Goal: Task Accomplishment & Management: Complete application form

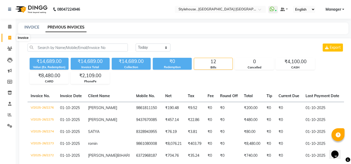
click at [10, 38] on icon at bounding box center [9, 38] width 3 height 4
select select "service"
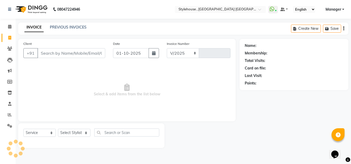
select select "7793"
type input "2277"
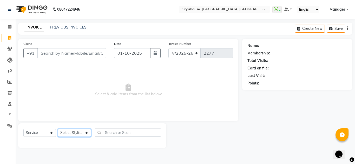
click at [87, 135] on select "Select Stylist ANIL BARIK JYOTIRANJAN BARIK KANHA KISALAY MAMMA Manager Manisha…" at bounding box center [74, 133] width 33 height 8
select select "88660"
click at [58, 129] on select "Select Stylist ANIL BARIK JYOTIRANJAN BARIK KANHA KISALAY MAMMA Manager Manisha…" at bounding box center [74, 133] width 33 height 8
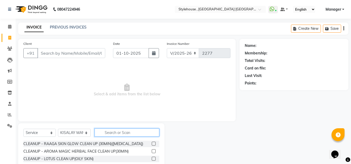
click at [123, 131] on input "text" at bounding box center [127, 133] width 65 height 8
type input "B"
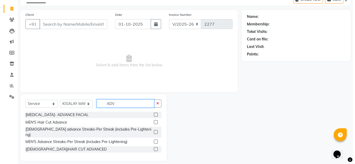
scroll to position [29, 0]
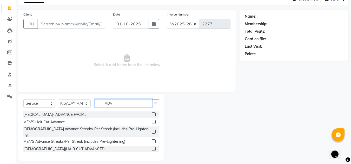
type input "ADV"
click at [153, 147] on label at bounding box center [154, 149] width 4 height 4
click at [153, 148] on input "checkbox" at bounding box center [153, 149] width 3 height 3
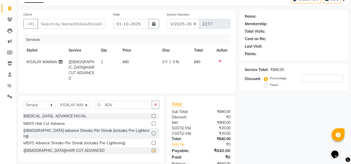
checkbox input "false"
click at [67, 23] on input "Client" at bounding box center [71, 24] width 68 height 10
type input "9"
type input "0"
type input "9861233907"
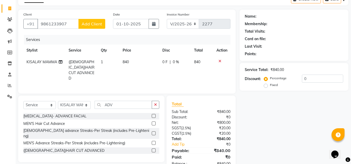
click at [96, 26] on span "Add Client" at bounding box center [92, 23] width 21 height 5
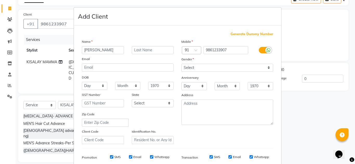
type input "SRADHANJALI"
click at [139, 52] on input "text" at bounding box center [153, 50] width 42 height 8
type input "PANDA"
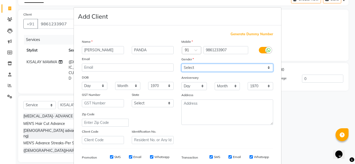
click at [268, 67] on select "Select Male Female Other Prefer Not To Say" at bounding box center [227, 68] width 92 height 8
select select "female"
click at [181, 64] on select "Select Male Female Other Prefer Not To Say" at bounding box center [227, 68] width 92 height 8
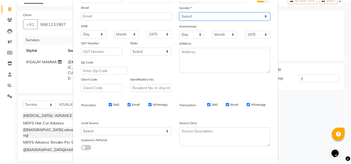
scroll to position [75, 0]
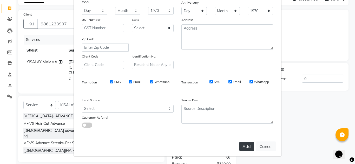
click at [245, 145] on button "Add" at bounding box center [246, 146] width 15 height 9
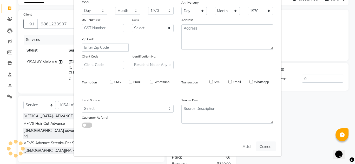
select select
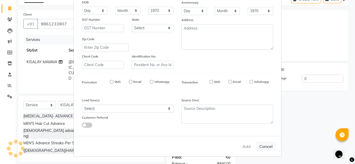
select select
checkbox input "false"
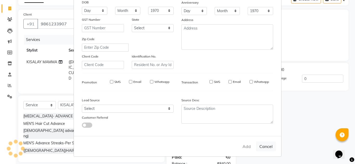
checkbox input "false"
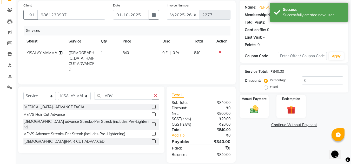
scroll to position [43, 0]
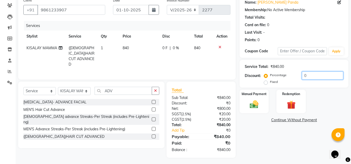
click at [313, 75] on input "0" at bounding box center [322, 76] width 41 height 8
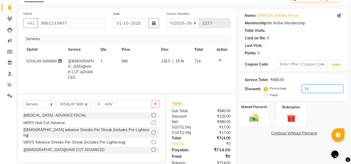
scroll to position [17, 0]
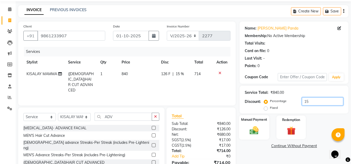
type input "15"
click at [257, 134] on img at bounding box center [254, 131] width 15 height 10
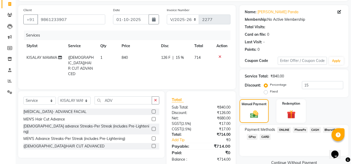
scroll to position [44, 0]
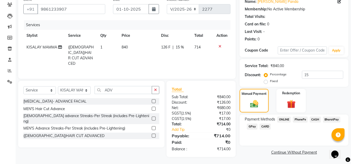
click at [301, 119] on span "PhonePe" at bounding box center [300, 120] width 15 height 6
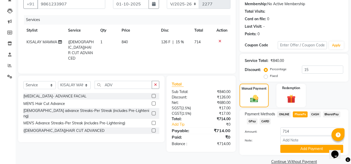
scroll to position [59, 0]
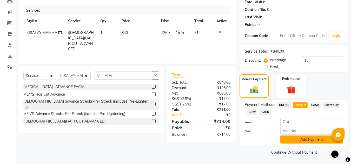
click at [315, 140] on button "Add Payment" at bounding box center [311, 140] width 63 height 8
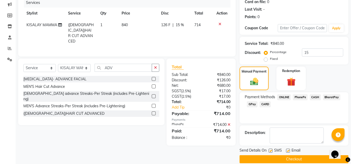
scroll to position [74, 0]
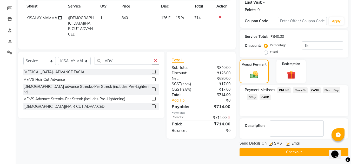
click at [293, 152] on button "Checkout" at bounding box center [294, 153] width 109 height 8
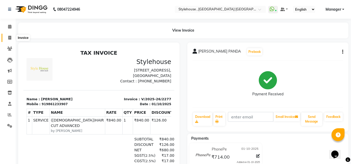
click at [8, 37] on icon at bounding box center [9, 38] width 3 height 4
select select "service"
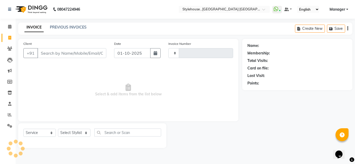
type input "2278"
select select "7793"
click at [68, 28] on link "PREVIOUS INVOICES" at bounding box center [68, 27] width 37 height 5
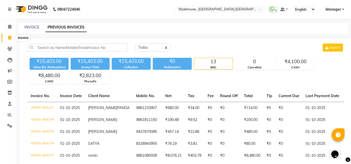
click at [10, 37] on icon at bounding box center [9, 38] width 3 height 4
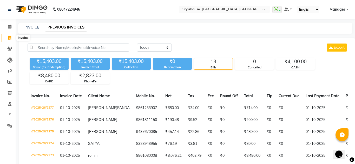
select select "service"
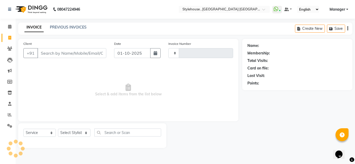
type input "2278"
select select "7793"
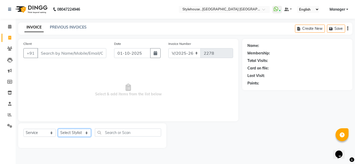
click at [86, 134] on select "Select Stylist ANIL BARIK JYOTIRANJAN BARIK KANHA KISALAY MAMMA Manager Manisha…" at bounding box center [74, 133] width 33 height 8
select select "69895"
click at [58, 129] on select "Select Stylist ANIL BARIK JYOTIRANJAN BARIK KANHA KISALAY MAMMA Manager Manisha…" at bounding box center [74, 133] width 33 height 8
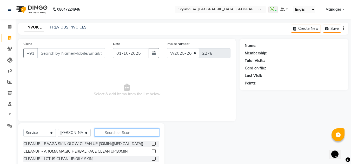
click at [142, 136] on input "text" at bounding box center [127, 133] width 65 height 8
type input "R"
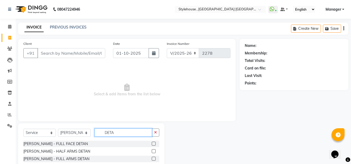
type input "DETA"
click at [152, 146] on label at bounding box center [154, 144] width 4 height 4
click at [152, 146] on input "checkbox" at bounding box center [153, 144] width 3 height 3
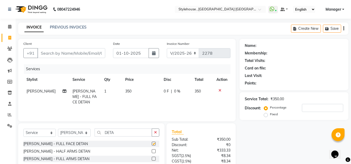
checkbox input "false"
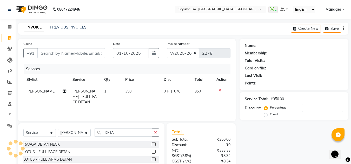
scroll to position [78, 0]
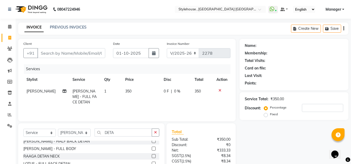
click at [152, 156] on label at bounding box center [154, 157] width 4 height 4
click at [152, 156] on input "checkbox" at bounding box center [153, 156] width 3 height 3
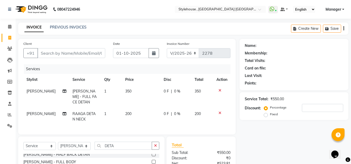
checkbox input "false"
click at [120, 150] on input "DETA" at bounding box center [123, 146] width 57 height 8
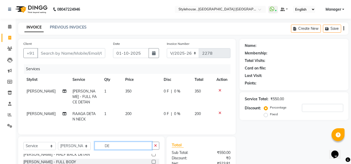
type input "D"
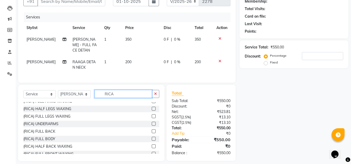
scroll to position [0, 0]
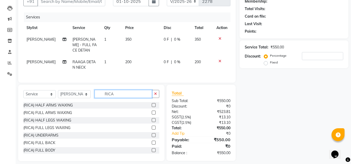
type input "RICA"
click at [152, 115] on label at bounding box center [154, 113] width 4 height 4
click at [152, 115] on input "checkbox" at bounding box center [153, 112] width 3 height 3
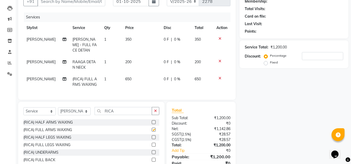
checkbox input "false"
click at [152, 155] on label at bounding box center [154, 153] width 4 height 4
click at [152, 155] on input "checkbox" at bounding box center [153, 152] width 3 height 3
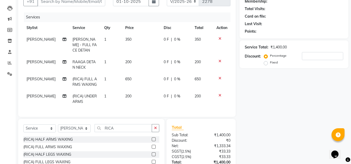
checkbox input "false"
click at [127, 132] on input "RICA" at bounding box center [123, 128] width 57 height 8
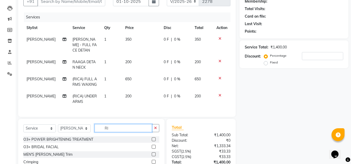
type input "R"
type input "EYE"
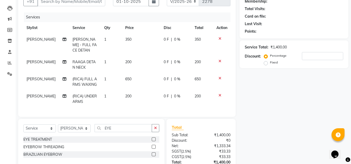
click at [154, 149] on label at bounding box center [154, 147] width 4 height 4
click at [154, 149] on input "checkbox" at bounding box center [153, 147] width 3 height 3
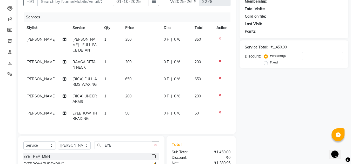
checkbox input "false"
click at [122, 150] on input "EYE" at bounding box center [123, 146] width 57 height 8
type input "E"
type input "FORE"
click at [153, 159] on label at bounding box center [154, 157] width 4 height 4
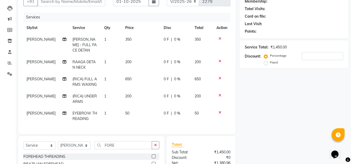
click at [153, 159] on input "checkbox" at bounding box center [153, 156] width 3 height 3
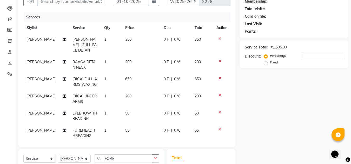
checkbox input "false"
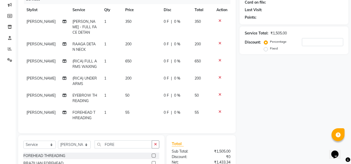
scroll to position [78, 0]
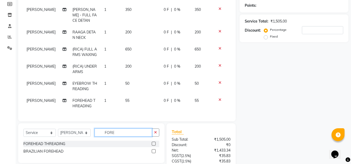
click at [130, 133] on input "FORE" at bounding box center [123, 133] width 57 height 8
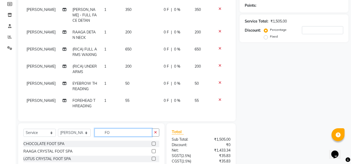
type input "F"
type input "UPP"
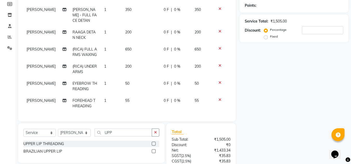
click at [155, 144] on label at bounding box center [154, 144] width 4 height 4
click at [155, 144] on input "checkbox" at bounding box center [153, 144] width 3 height 3
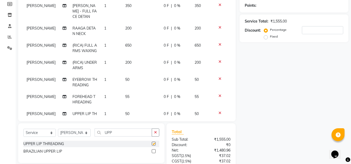
checkbox input "false"
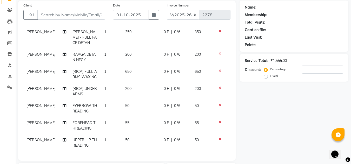
scroll to position [0, 0]
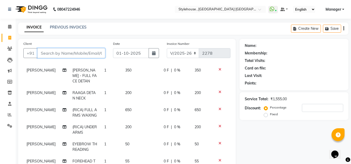
click at [58, 53] on input "Client" at bounding box center [71, 53] width 68 height 10
type input "8"
type input "0"
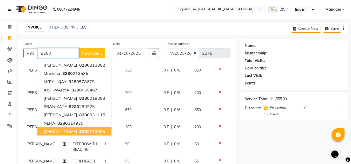
click at [90, 134] on ngb-highlight "8280 213385" at bounding box center [91, 131] width 27 height 5
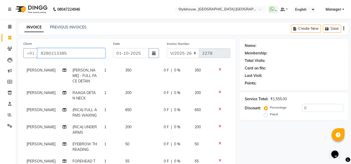
type input "8280213385"
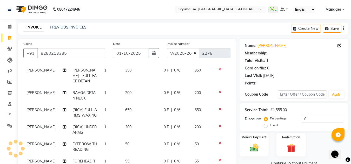
select select "1: Object"
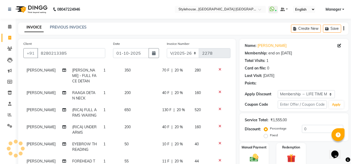
type input "20"
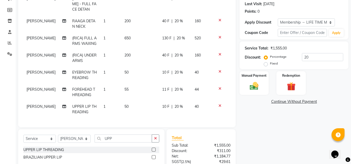
scroll to position [78, 0]
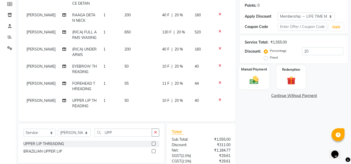
click at [254, 81] on img at bounding box center [254, 80] width 15 height 10
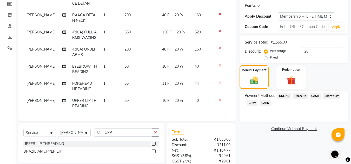
click at [301, 96] on span "PhonePe" at bounding box center [300, 96] width 15 height 6
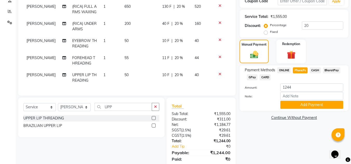
scroll to position [121, 0]
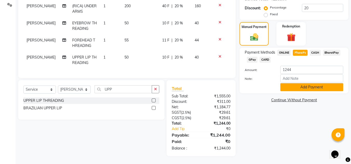
click at [308, 88] on button "Add Payment" at bounding box center [311, 87] width 63 height 8
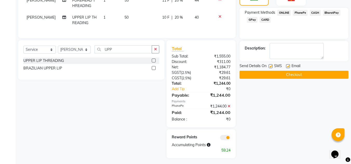
scroll to position [163, 0]
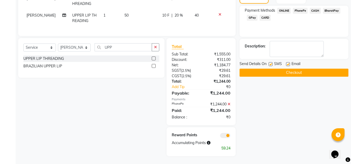
click at [298, 72] on button "Checkout" at bounding box center [294, 73] width 109 height 8
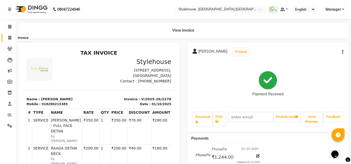
click at [10, 38] on icon at bounding box center [9, 38] width 3 height 4
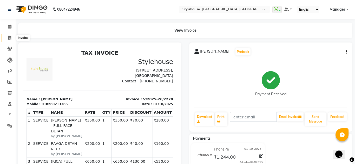
select select "service"
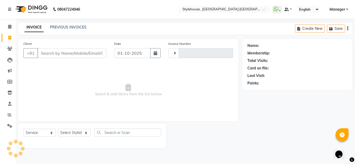
type input "2279"
select select "7793"
click at [77, 28] on link "PREVIOUS INVOICES" at bounding box center [68, 27] width 37 height 5
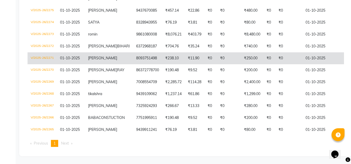
scroll to position [8, 0]
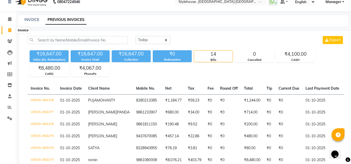
click at [10, 31] on icon at bounding box center [9, 30] width 3 height 4
select select "service"
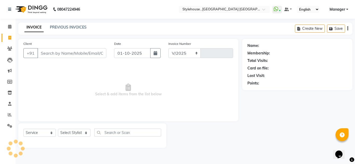
select select "7793"
type input "2279"
click at [84, 134] on select "Select Stylist ANIL BARIK JYOTIRANJAN BARIK KANHA KISALAY MAMMA Manager Manisha…" at bounding box center [74, 133] width 33 height 8
select select "78233"
click at [58, 129] on select "Select Stylist ANIL BARIK JYOTIRANJAN BARIK KANHA KISALAY MAMMA Manager Manisha…" at bounding box center [74, 133] width 33 height 8
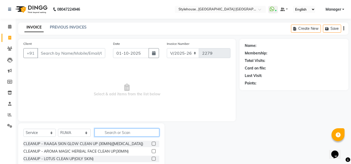
click at [118, 133] on input "text" at bounding box center [127, 133] width 65 height 8
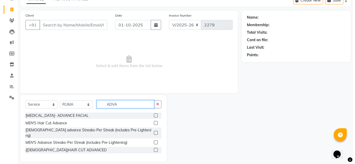
scroll to position [29, 0]
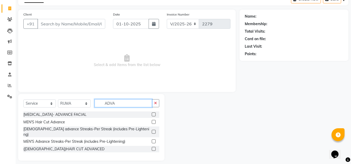
type input "ADVA"
click at [154, 147] on label at bounding box center [154, 149] width 4 height 4
click at [154, 148] on input "checkbox" at bounding box center [153, 149] width 3 height 3
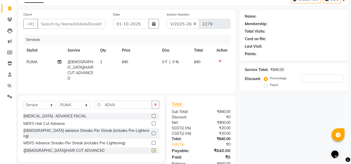
checkbox input "false"
click at [55, 24] on input "Client" at bounding box center [71, 24] width 68 height 10
type input "9"
type input "0"
type input "9438062504"
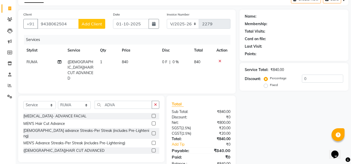
click at [100, 24] on span "Add Client" at bounding box center [92, 23] width 21 height 5
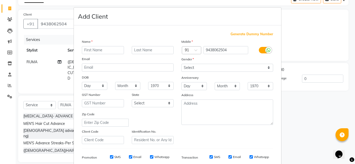
click at [113, 51] on input "text" at bounding box center [103, 50] width 42 height 8
type input "PALLAVI"
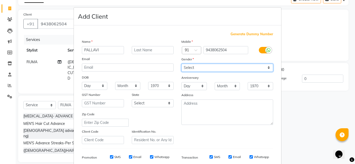
click at [267, 69] on select "Select Male Female Other Prefer Not To Say" at bounding box center [227, 68] width 92 height 8
select select "female"
click at [181, 64] on select "Select Male Female Other Prefer Not To Say" at bounding box center [227, 68] width 92 height 8
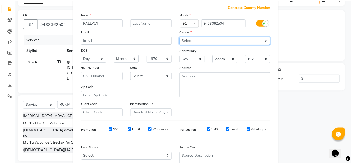
scroll to position [75, 0]
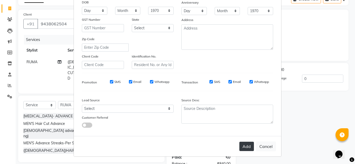
click at [246, 148] on button "Add" at bounding box center [246, 146] width 15 height 9
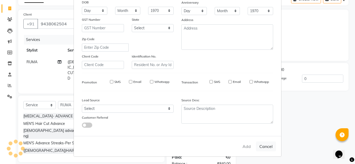
select select
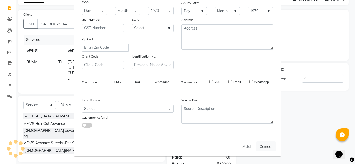
select select
checkbox input "false"
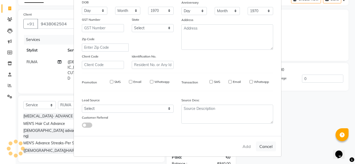
checkbox input "false"
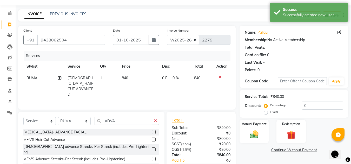
scroll to position [26, 0]
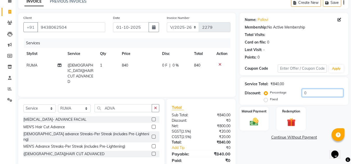
click at [311, 94] on input "0" at bounding box center [322, 93] width 41 height 8
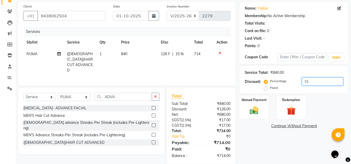
scroll to position [43, 0]
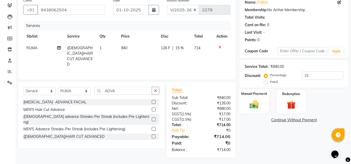
click at [253, 105] on img at bounding box center [254, 105] width 15 height 10
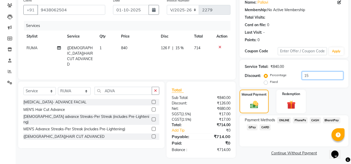
click at [317, 75] on input "15" at bounding box center [322, 76] width 41 height 8
type input "1"
type input "20"
click at [168, 51] on td "168 F | 20 %" at bounding box center [174, 56] width 33 height 28
select select "78233"
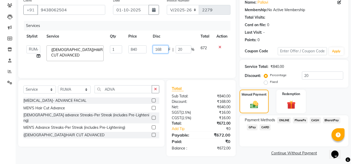
click at [164, 51] on input "168" at bounding box center [161, 49] width 16 height 8
type input "170"
click at [255, 149] on div "Name: Pallavi Membership: No Active Membership Total Visits: Card on file: 0 La…" at bounding box center [296, 77] width 113 height 162
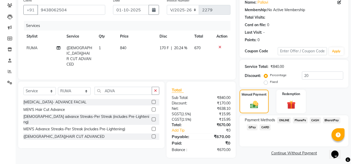
click at [316, 122] on span "CASH" at bounding box center [315, 121] width 11 height 6
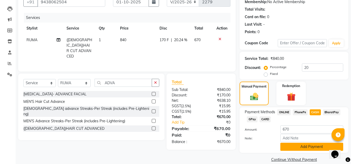
scroll to position [59, 0]
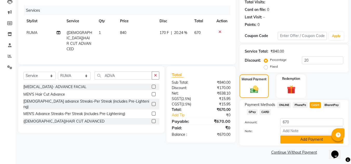
click at [309, 141] on button "Add Payment" at bounding box center [311, 140] width 63 height 8
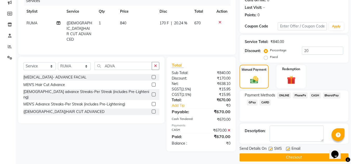
scroll to position [74, 0]
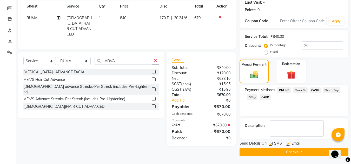
click at [301, 152] on button "Checkout" at bounding box center [294, 153] width 109 height 8
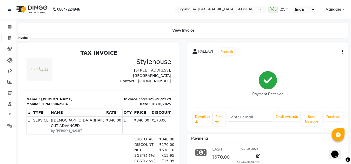
click at [10, 38] on icon at bounding box center [9, 38] width 3 height 4
select select "service"
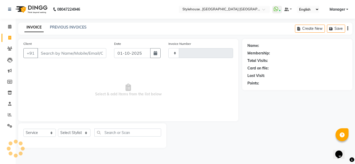
type input "2280"
select select "7793"
click at [57, 97] on span "Select & add items from the list below" at bounding box center [128, 90] width 210 height 52
click at [71, 25] on link "PREVIOUS INVOICES" at bounding box center [68, 27] width 37 height 5
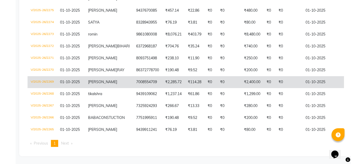
scroll to position [175, 0]
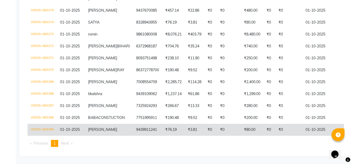
click at [137, 126] on td "9439911241" at bounding box center [147, 130] width 29 height 12
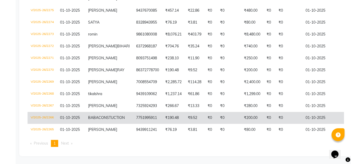
click at [96, 116] on span "BABA" at bounding box center [93, 118] width 10 height 5
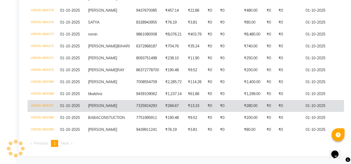
click at [100, 100] on td "Rojalin" at bounding box center [109, 106] width 48 height 12
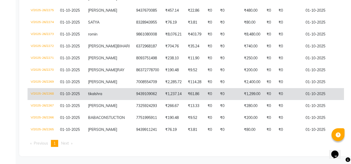
click at [101, 92] on span "tikalshra" at bounding box center [95, 94] width 14 height 5
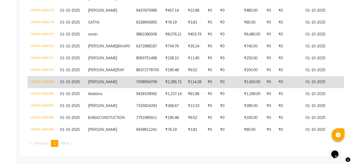
click at [133, 76] on td "7008554709" at bounding box center [147, 82] width 29 height 12
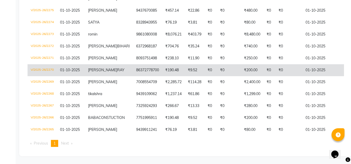
click at [95, 68] on span "SATYA PRAKASH" at bounding box center [102, 70] width 29 height 5
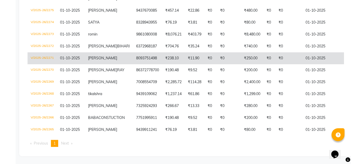
click at [99, 56] on span "SWADHIN" at bounding box center [102, 58] width 29 height 5
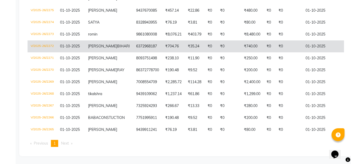
click at [105, 44] on span "KANCHAN" at bounding box center [102, 46] width 29 height 5
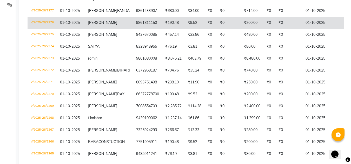
scroll to position [123, 0]
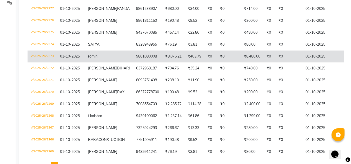
click at [140, 63] on td "9861080008" at bounding box center [147, 57] width 29 height 12
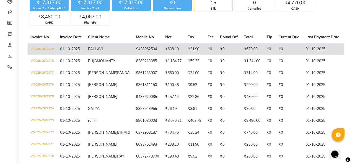
scroll to position [97, 0]
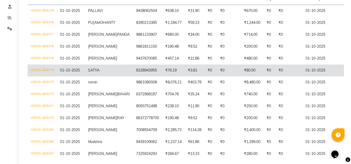
click at [133, 77] on td "8328943955" at bounding box center [147, 71] width 29 height 12
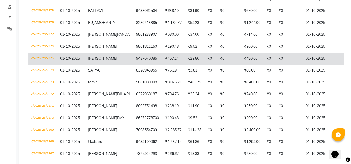
click at [107, 65] on td "Saideep" at bounding box center [109, 59] width 48 height 12
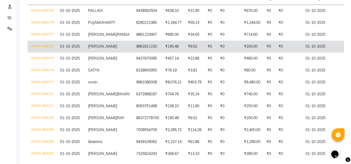
click at [107, 53] on td "Bishal" at bounding box center [109, 47] width 48 height 12
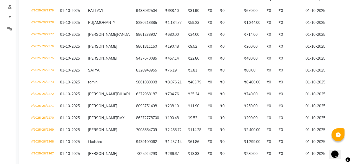
scroll to position [0, 0]
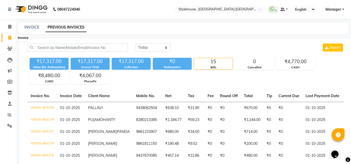
click at [11, 37] on icon at bounding box center [9, 38] width 3 height 4
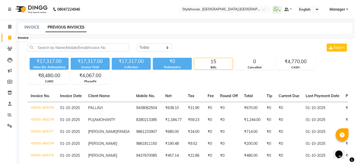
select select "service"
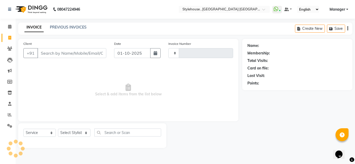
type input "2280"
select select "7793"
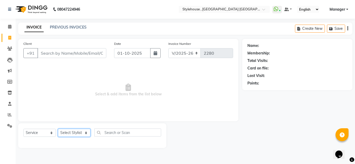
click at [85, 134] on select "Select Stylist" at bounding box center [74, 133] width 32 height 8
select select "79627"
click at [58, 129] on select "Select Stylist ANIL BARIK JYOTIRANJAN BARIK KANHA KISALAY MAMMA Manager Manisha…" at bounding box center [74, 133] width 33 height 8
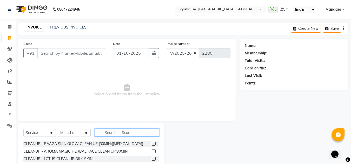
click at [118, 133] on input "text" at bounding box center [127, 133] width 65 height 8
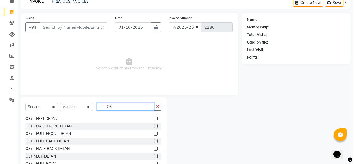
scroll to position [104, 0]
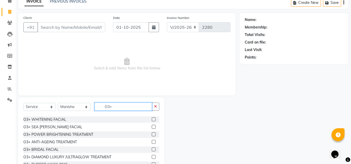
type input "O3+"
click at [152, 119] on label at bounding box center [154, 120] width 4 height 4
click at [152, 119] on input "checkbox" at bounding box center [153, 119] width 3 height 3
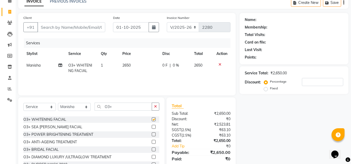
checkbox input "false"
click at [71, 29] on input "Client" at bounding box center [71, 27] width 68 height 10
type input "9"
type input "0"
type input "9437002323"
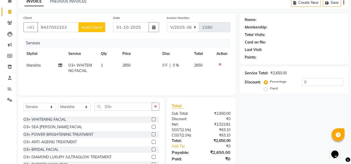
click at [94, 28] on span "Add Client" at bounding box center [92, 27] width 21 height 5
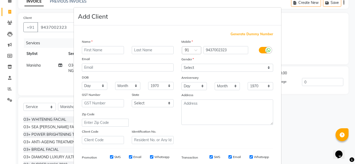
click at [101, 51] on input "text" at bounding box center [103, 50] width 42 height 8
type input "AR MOHANTY"
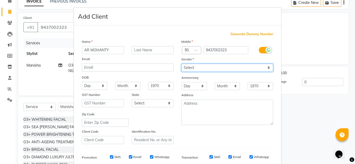
click at [267, 68] on select "Select Male Female Other Prefer Not To Say" at bounding box center [227, 68] width 92 height 8
select select "male"
click at [181, 64] on select "Select Male Female Other Prefer Not To Say" at bounding box center [227, 68] width 92 height 8
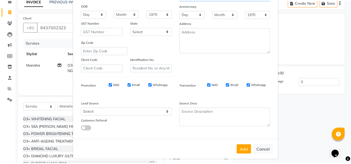
scroll to position [75, 0]
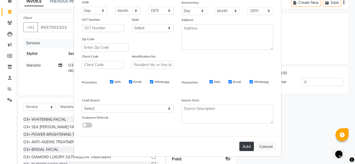
click at [244, 147] on button "Add" at bounding box center [246, 146] width 15 height 9
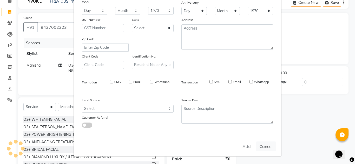
select select
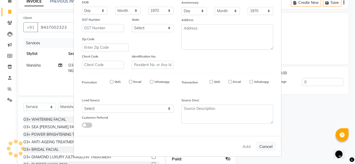
select select
checkbox input "false"
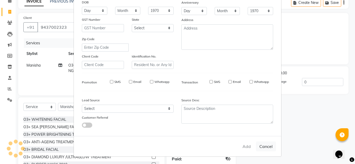
checkbox input "false"
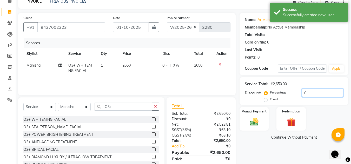
click at [320, 94] on input "0" at bounding box center [322, 93] width 41 height 8
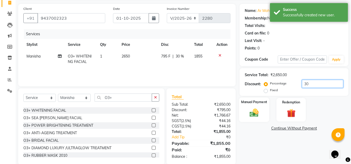
scroll to position [44, 0]
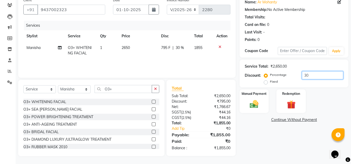
type input "3"
type input "25"
click at [252, 107] on img at bounding box center [254, 104] width 15 height 10
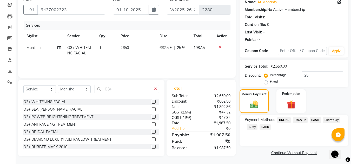
click at [169, 47] on span "662.5 F" at bounding box center [166, 47] width 12 height 5
select select "79627"
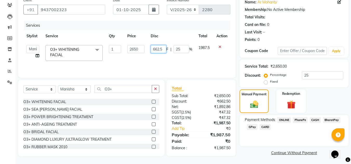
click at [165, 49] on input "662.5" at bounding box center [159, 49] width 16 height 8
type input "663"
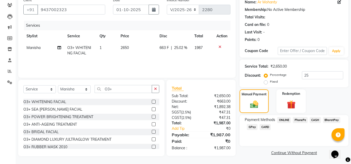
click at [252, 147] on div "Name: Ar Mohanty Membership: No Active Membership Total Visits: Card on file: 0…" at bounding box center [296, 76] width 113 height 162
click at [302, 120] on span "PhonePe" at bounding box center [300, 120] width 15 height 6
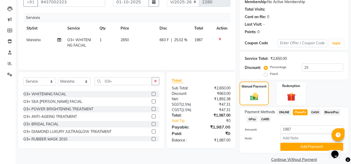
scroll to position [59, 0]
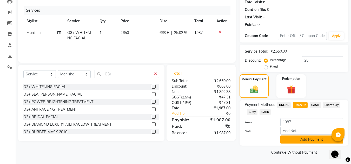
click at [307, 141] on button "Add Payment" at bounding box center [311, 140] width 63 height 8
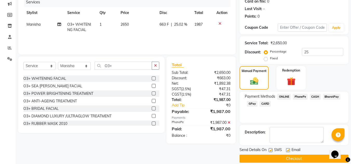
scroll to position [74, 0]
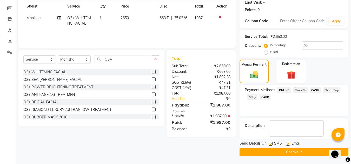
click at [298, 153] on button "Checkout" at bounding box center [294, 153] width 109 height 8
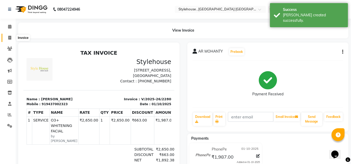
click at [11, 38] on icon at bounding box center [9, 38] width 3 height 4
select select "service"
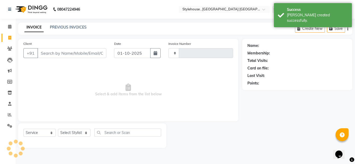
type input "2281"
select select "7793"
click at [80, 26] on link "PREVIOUS INVOICES" at bounding box center [68, 27] width 37 height 5
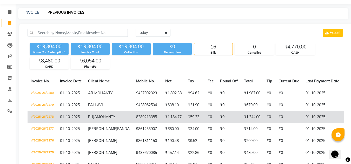
scroll to position [52, 0]
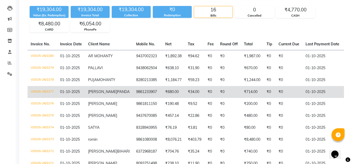
click at [103, 94] on span "SRADHANJALI" at bounding box center [102, 92] width 29 height 5
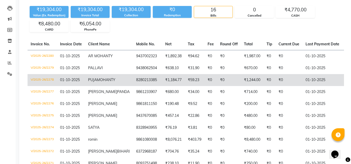
click at [107, 83] on td "PUJA MOHANTY" at bounding box center [109, 80] width 48 height 12
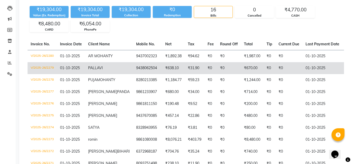
click at [105, 69] on td "PALLAVI" at bounding box center [109, 68] width 48 height 12
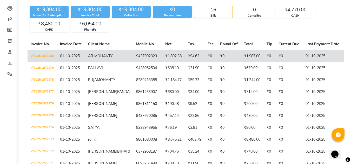
click at [162, 55] on td "₹1,892.38" at bounding box center [173, 56] width 23 height 12
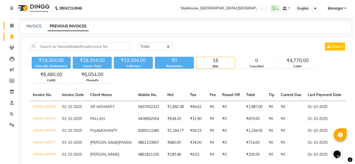
scroll to position [0, 0]
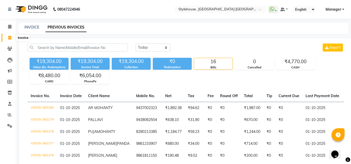
click at [10, 37] on icon at bounding box center [9, 38] width 3 height 4
select select "service"
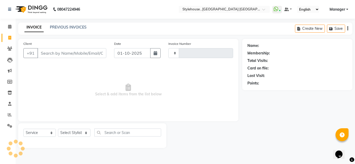
type input "2281"
select select "7793"
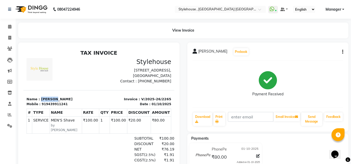
drag, startPoint x: 38, startPoint y: 103, endPoint x: 59, endPoint y: 104, distance: 20.5
click at [59, 102] on p "Name : j . roy" at bounding box center [61, 99] width 69 height 5
copy p "j . roy"
drag, startPoint x: 43, startPoint y: 110, endPoint x: 71, endPoint y: 109, distance: 28.1
click at [71, 107] on div "Mobile : 919439911241" at bounding box center [61, 104] width 69 height 5
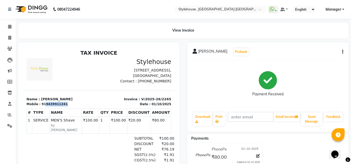
copy div "9439911241"
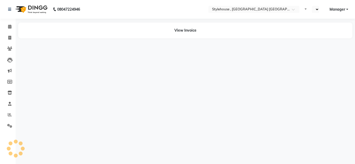
select select "en"
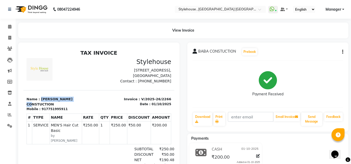
drag, startPoint x: 38, startPoint y: 104, endPoint x: 81, endPoint y: 105, distance: 42.6
click at [81, 105] on p "Name : BABA CONSTUCTION" at bounding box center [61, 102] width 69 height 10
copy p "BABA CONSTUCTION"
drag, startPoint x: 43, startPoint y: 111, endPoint x: 67, endPoint y: 112, distance: 23.9
click at [67, 112] on div "Mobile : 917751995911" at bounding box center [61, 109] width 69 height 5
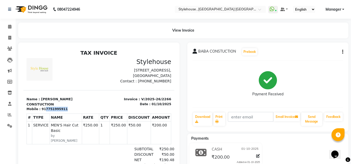
copy div "7751995911"
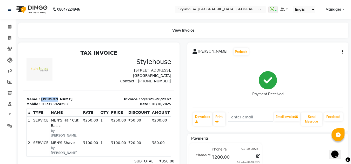
drag, startPoint x: 38, startPoint y: 103, endPoint x: 78, endPoint y: 101, distance: 39.8
click at [78, 101] on section "Name : Rojalin Mobile : 917325924293 Invoice : V/2025-26/2267 Date : 01/10/2025" at bounding box center [98, 98] width 151 height 16
copy p "Rojalin"
drag, startPoint x: 43, startPoint y: 111, endPoint x: 72, endPoint y: 110, distance: 29.6
click at [72, 107] on div "Mobile : 917325924293" at bounding box center [61, 104] width 69 height 5
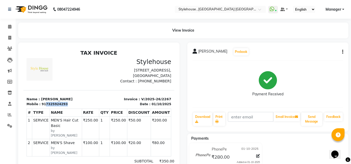
copy div "7325924293"
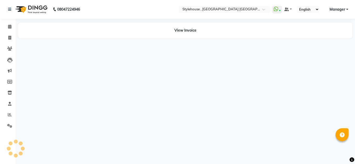
select select "en"
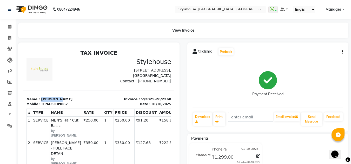
drag, startPoint x: 39, startPoint y: 104, endPoint x: 62, endPoint y: 103, distance: 23.7
click at [62, 102] on p "Name : [PERSON_NAME]" at bounding box center [61, 99] width 69 height 5
copy p "tikalshra"
drag, startPoint x: 43, startPoint y: 109, endPoint x: 74, endPoint y: 108, distance: 30.7
click at [74, 107] on div "Mobile : 919439109062" at bounding box center [61, 104] width 69 height 5
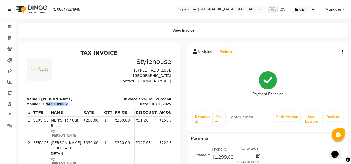
copy div "9439109062"
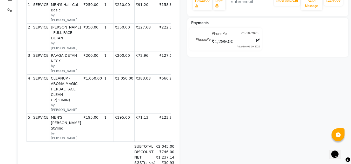
scroll to position [104, 0]
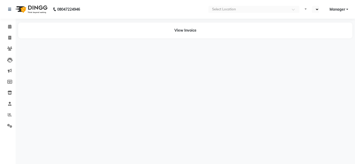
select select "en"
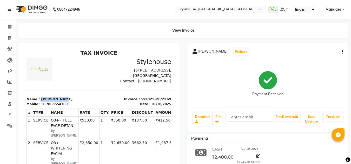
drag, startPoint x: 39, startPoint y: 103, endPoint x: 73, endPoint y: 103, distance: 34.0
click at [73, 102] on p "Name : SIDHANT RAJ" at bounding box center [61, 99] width 69 height 5
copy p "SIDHANT RAJ"
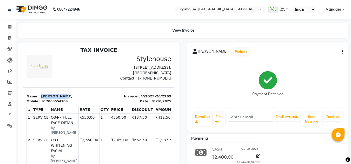
scroll to position [4, 0]
drag, startPoint x: 44, startPoint y: 107, endPoint x: 68, endPoint y: 106, distance: 24.7
click at [68, 104] on div "Mobile : 917008554709" at bounding box center [61, 101] width 69 height 5
copy div "7008554709"
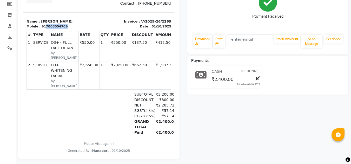
scroll to position [0, 0]
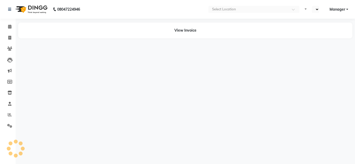
select select "en"
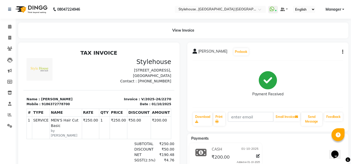
drag, startPoint x: 38, startPoint y: 105, endPoint x: 79, endPoint y: 105, distance: 40.3
click at [79, 102] on p "Name : SATYA PRAKASH RAY" at bounding box center [61, 99] width 69 height 5
copy p "SATYA PRAKASH RAY"
drag, startPoint x: 42, startPoint y: 111, endPoint x: 72, endPoint y: 112, distance: 30.4
click at [72, 112] on div "TAX INVOICE Stylehouse Plot No 1338, 1st Floor, Opposite To CDA Market Complex,…" at bounding box center [98, 126] width 151 height 153
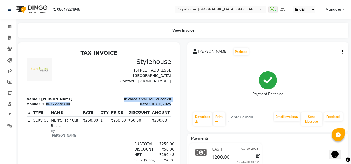
click at [81, 107] on div "Mobile : 9186372778700" at bounding box center [61, 104] width 69 height 5
click at [87, 102] on p "Name : SATYA PRAKASH RAY" at bounding box center [61, 99] width 69 height 5
drag, startPoint x: 43, startPoint y: 111, endPoint x: 68, endPoint y: 111, distance: 25.5
click at [68, 107] on div "Mobile : 9186372778700" at bounding box center [61, 104] width 69 height 5
copy div "86372778700"
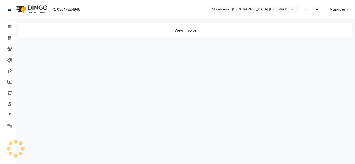
select select "en"
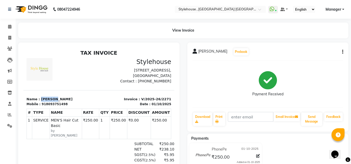
drag, startPoint x: 38, startPoint y: 104, endPoint x: 62, endPoint y: 104, distance: 23.4
click at [62, 102] on p "Name : [PERSON_NAME]" at bounding box center [61, 99] width 69 height 5
copy p "[PERSON_NAME]"
drag, startPoint x: 43, startPoint y: 109, endPoint x: 71, endPoint y: 108, distance: 28.4
click at [71, 107] on div "Mobile : 918093751498" at bounding box center [61, 104] width 69 height 5
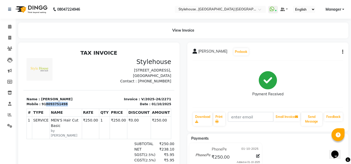
copy div "8093751498"
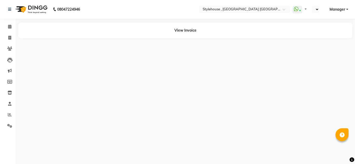
select select "en"
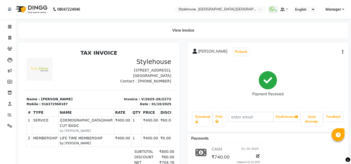
drag, startPoint x: 38, startPoint y: 105, endPoint x: 78, endPoint y: 102, distance: 39.3
click at [78, 102] on p "Name : KANCHAN BIHARI" at bounding box center [61, 99] width 69 height 5
copy p "KANCHAN BIHARI"
drag, startPoint x: 43, startPoint y: 108, endPoint x: 65, endPoint y: 108, distance: 21.8
click at [65, 107] on div "Mobile : 916372968187" at bounding box center [61, 104] width 69 height 5
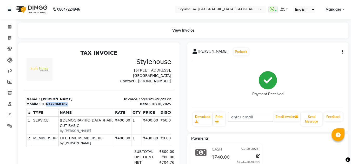
copy div "6372968187"
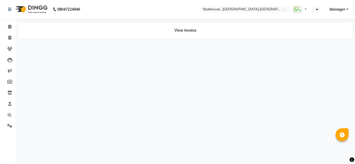
select select "en"
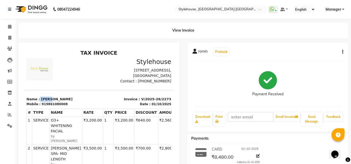
drag, startPoint x: 38, startPoint y: 104, endPoint x: 52, endPoint y: 103, distance: 13.8
click at [52, 102] on p "Name : romin" at bounding box center [61, 99] width 69 height 5
copy p "romin"
drag, startPoint x: 43, startPoint y: 110, endPoint x: 67, endPoint y: 107, distance: 24.4
click at [67, 107] on div "Name : romin Mobile : 919861080008" at bounding box center [61, 102] width 76 height 10
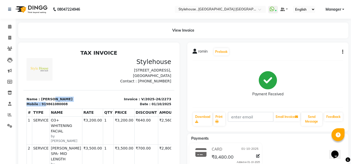
click at [74, 102] on p "Name : romin" at bounding box center [61, 99] width 69 height 5
drag, startPoint x: 43, startPoint y: 110, endPoint x: 67, endPoint y: 109, distance: 24.2
click at [66, 107] on div "Mobile : 919861080008" at bounding box center [61, 104] width 69 height 5
copy div "9861080008"
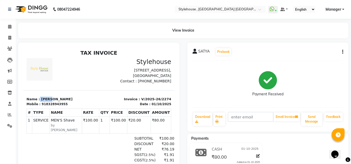
drag, startPoint x: 38, startPoint y: 104, endPoint x: 58, endPoint y: 102, distance: 20.1
click at [58, 102] on p "Name : SATYA" at bounding box center [61, 99] width 69 height 5
copy p "SATYA"
drag, startPoint x: 43, startPoint y: 112, endPoint x: 67, endPoint y: 109, distance: 23.6
click at [67, 107] on div "Mobile : 918328943955" at bounding box center [61, 104] width 69 height 5
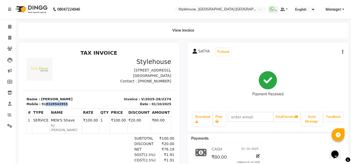
copy div "8328943955"
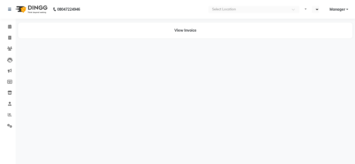
select select "en"
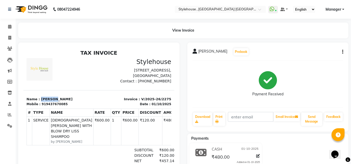
drag, startPoint x: 38, startPoint y: 105, endPoint x: 56, endPoint y: 104, distance: 17.9
click at [56, 102] on p "Name : [PERSON_NAME]" at bounding box center [61, 99] width 69 height 5
copy p "[PERSON_NAME]"
drag, startPoint x: 45, startPoint y: 110, endPoint x: 75, endPoint y: 111, distance: 29.6
click at [75, 107] on div "Mobile : 919437670085" at bounding box center [61, 104] width 69 height 5
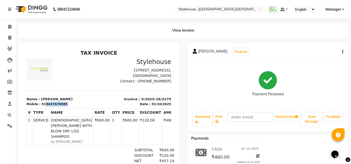
copy div "9437670085"
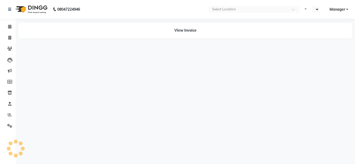
select select "en"
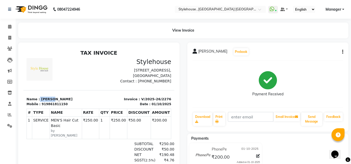
drag, startPoint x: 37, startPoint y: 103, endPoint x: 58, endPoint y: 101, distance: 20.7
click at [58, 101] on section "Name : Bishal Mobile : 919861811150 Invoice : V/2025-26/2276 Date : 01/10/2025" at bounding box center [98, 98] width 151 height 16
copy p "Bishal"
drag, startPoint x: 43, startPoint y: 110, endPoint x: 66, endPoint y: 108, distance: 22.4
click at [66, 107] on div "Mobile : 919861811150" at bounding box center [61, 104] width 69 height 5
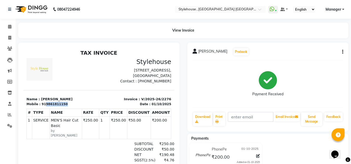
copy div "9861811150"
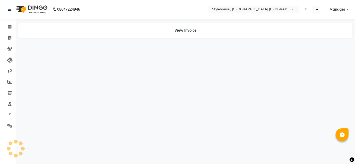
select select "en"
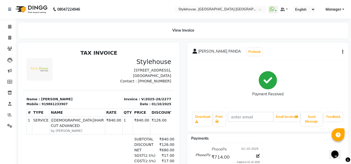
drag, startPoint x: 38, startPoint y: 105, endPoint x: 81, endPoint y: 103, distance: 42.4
click at [81, 102] on p "Name : [PERSON_NAME]" at bounding box center [61, 99] width 69 height 5
drag, startPoint x: 43, startPoint y: 109, endPoint x: 71, endPoint y: 109, distance: 28.1
click at [71, 107] on div "Mobile : 919861233907" at bounding box center [61, 104] width 69 height 5
copy div "9861233907"
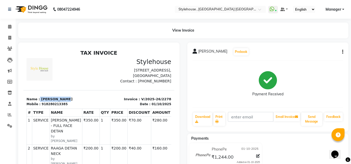
drag, startPoint x: 38, startPoint y: 104, endPoint x: 71, endPoint y: 103, distance: 33.3
click at [71, 102] on p "Name : [PERSON_NAME]" at bounding box center [61, 99] width 69 height 5
copy p "[PERSON_NAME]"
drag, startPoint x: 44, startPoint y: 111, endPoint x: 58, endPoint y: 110, distance: 14.0
click at [59, 107] on div "918280213385" at bounding box center [55, 104] width 26 height 5
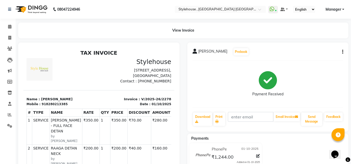
click at [80, 102] on p "Name : [PERSON_NAME]" at bounding box center [61, 99] width 69 height 5
drag, startPoint x: 43, startPoint y: 110, endPoint x: 74, endPoint y: 109, distance: 30.2
click at [74, 107] on div "Mobile : 918280213385" at bounding box center [61, 104] width 69 height 5
copy div "8280213385"
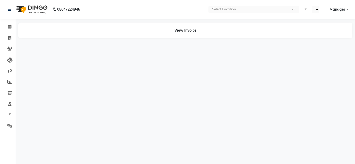
select select "en"
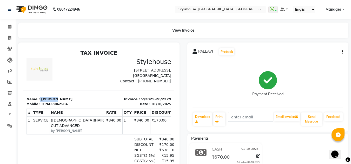
drag, startPoint x: 38, startPoint y: 104, endPoint x: 70, endPoint y: 102, distance: 32.3
click at [68, 102] on section "Name : [PERSON_NAME] Mobile : 919438062504 Invoice : V/2025-26/2279 Date : [DAT…" at bounding box center [98, 98] width 151 height 16
copy p "PALLAVI"
drag, startPoint x: 43, startPoint y: 109, endPoint x: 66, endPoint y: 108, distance: 23.1
click at [66, 107] on div "Mobile : 919438062504" at bounding box center [61, 104] width 69 height 5
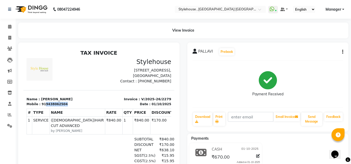
copy div "9438062504"
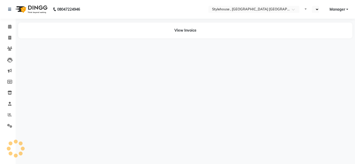
select select "en"
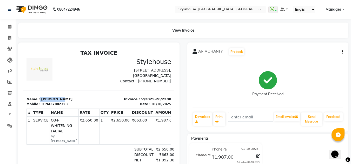
drag, startPoint x: 38, startPoint y: 103, endPoint x: 81, endPoint y: 98, distance: 43.2
click at [81, 98] on section "Name : [PERSON_NAME] Mobile : 919437002323 Invoice : V/2025-26/2280 Date : [DAT…" at bounding box center [98, 98] width 151 height 16
copy p "AR MOHANTY"
drag, startPoint x: 42, startPoint y: 111, endPoint x: 70, endPoint y: 110, distance: 27.6
click at [70, 107] on div "Mobile : 919437002323" at bounding box center [61, 104] width 69 height 5
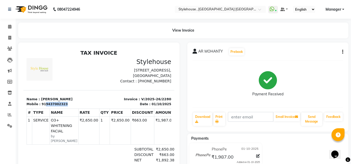
copy div "9437002323"
